Goal: Information Seeking & Learning: Learn about a topic

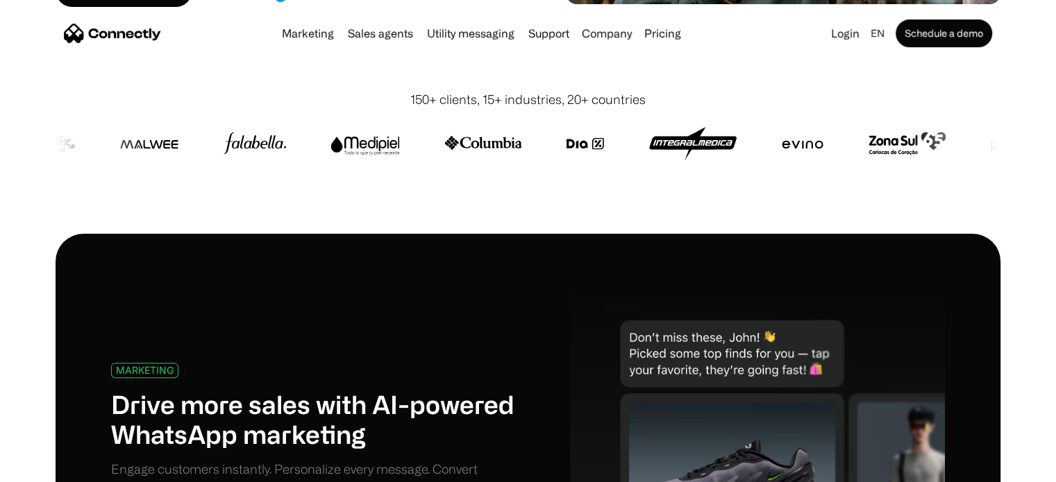
scroll to position [416, 0]
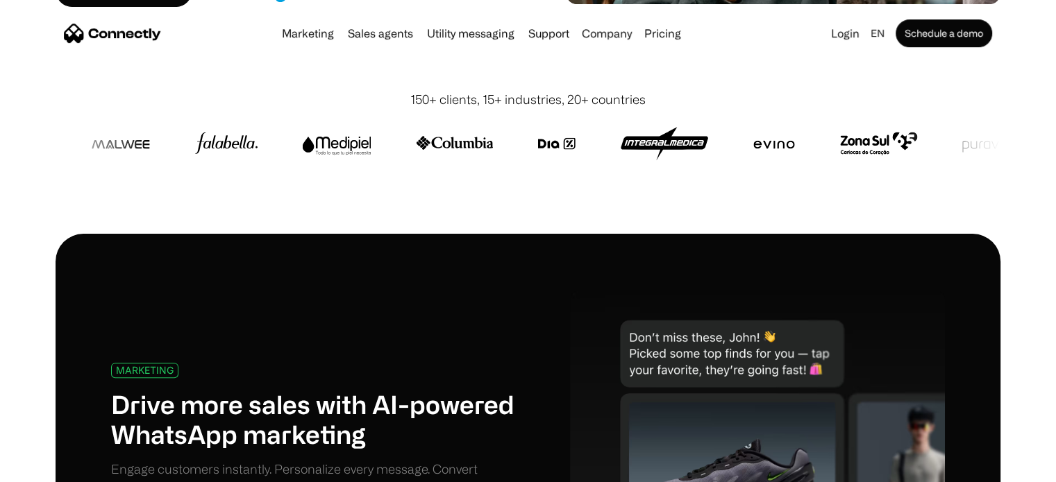
click at [611, 94] on div "150+ clients, 15+ industries, 20+ countries" at bounding box center [527, 99] width 235 height 19
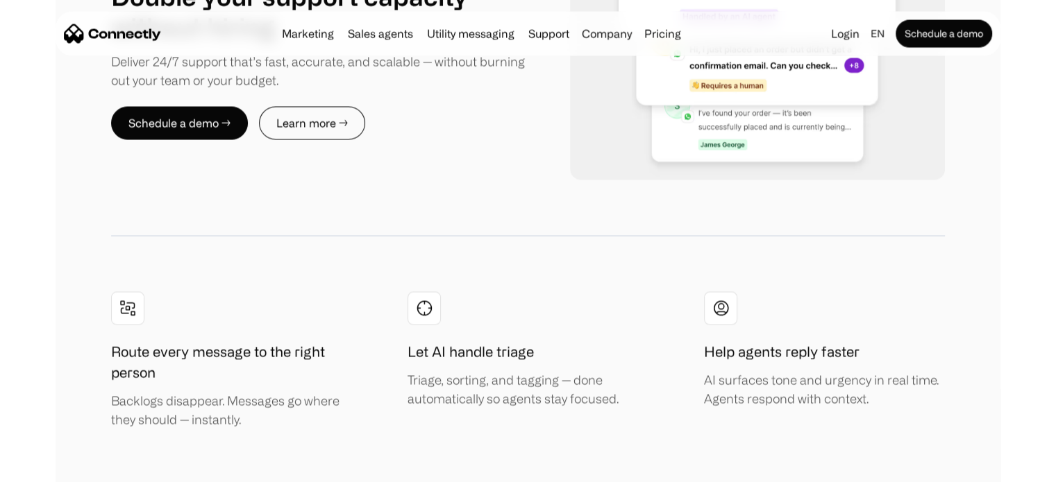
scroll to position [2637, 0]
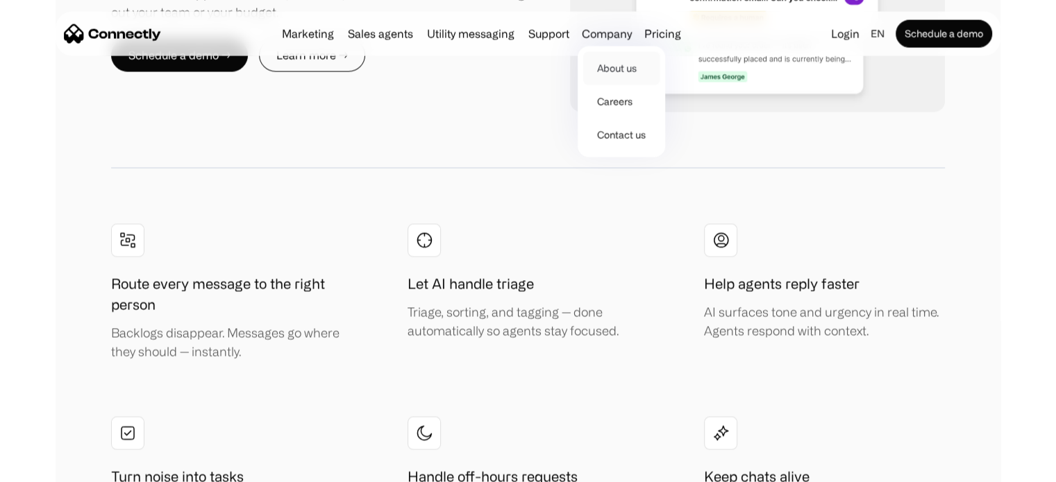
click at [613, 72] on link "About us" at bounding box center [621, 67] width 76 height 33
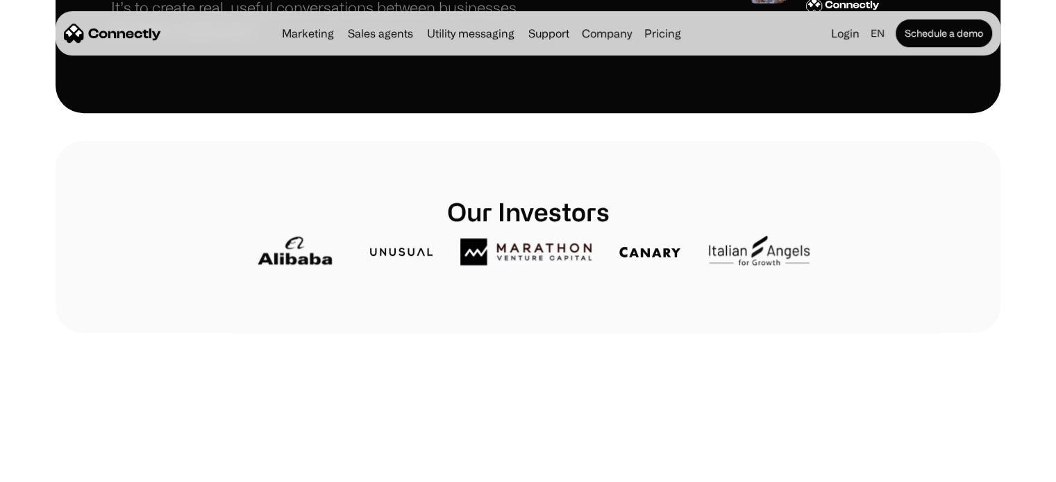
scroll to position [694, 0]
